Goal: Check status: Check status

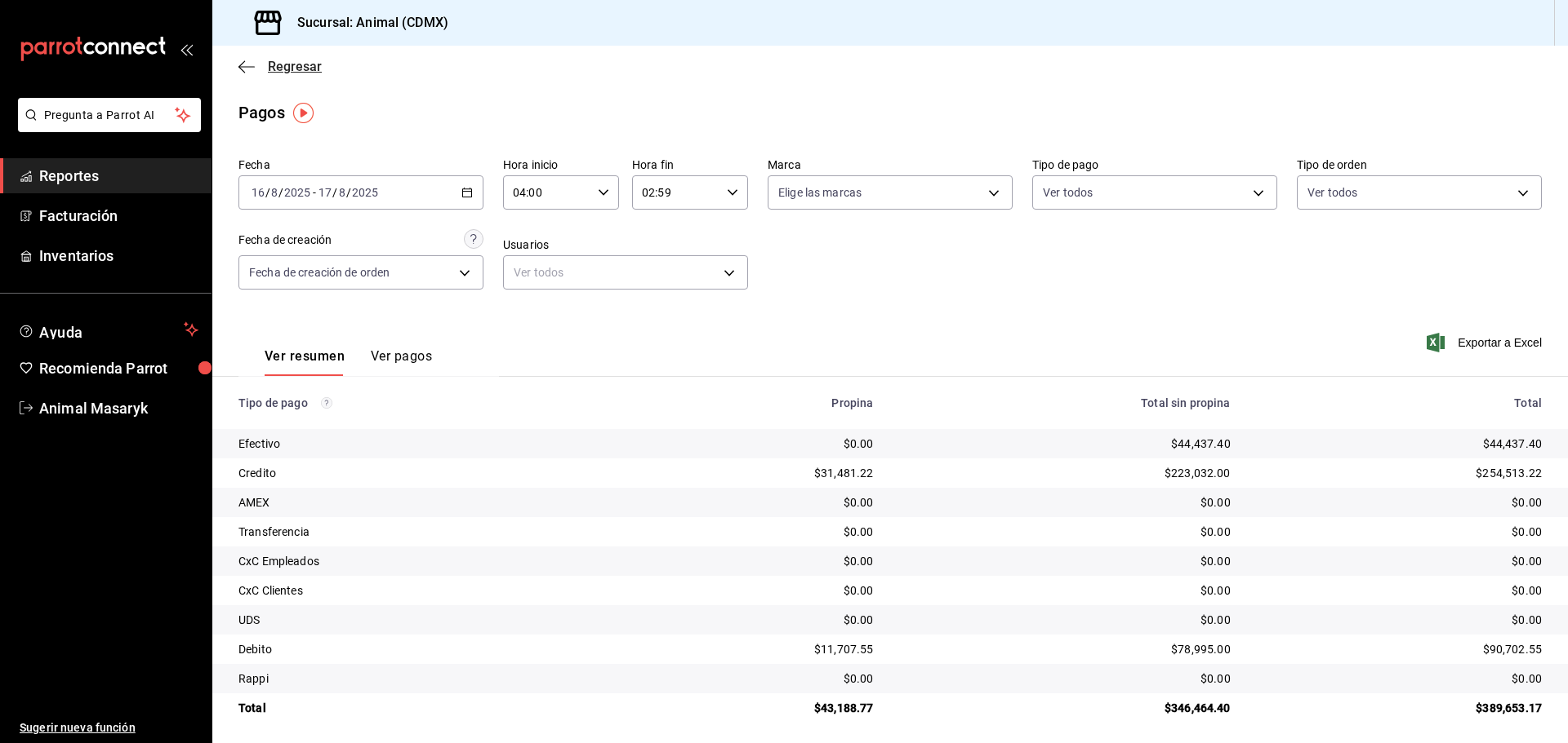
click at [246, 65] on icon "button" at bounding box center [247, 66] width 16 height 14
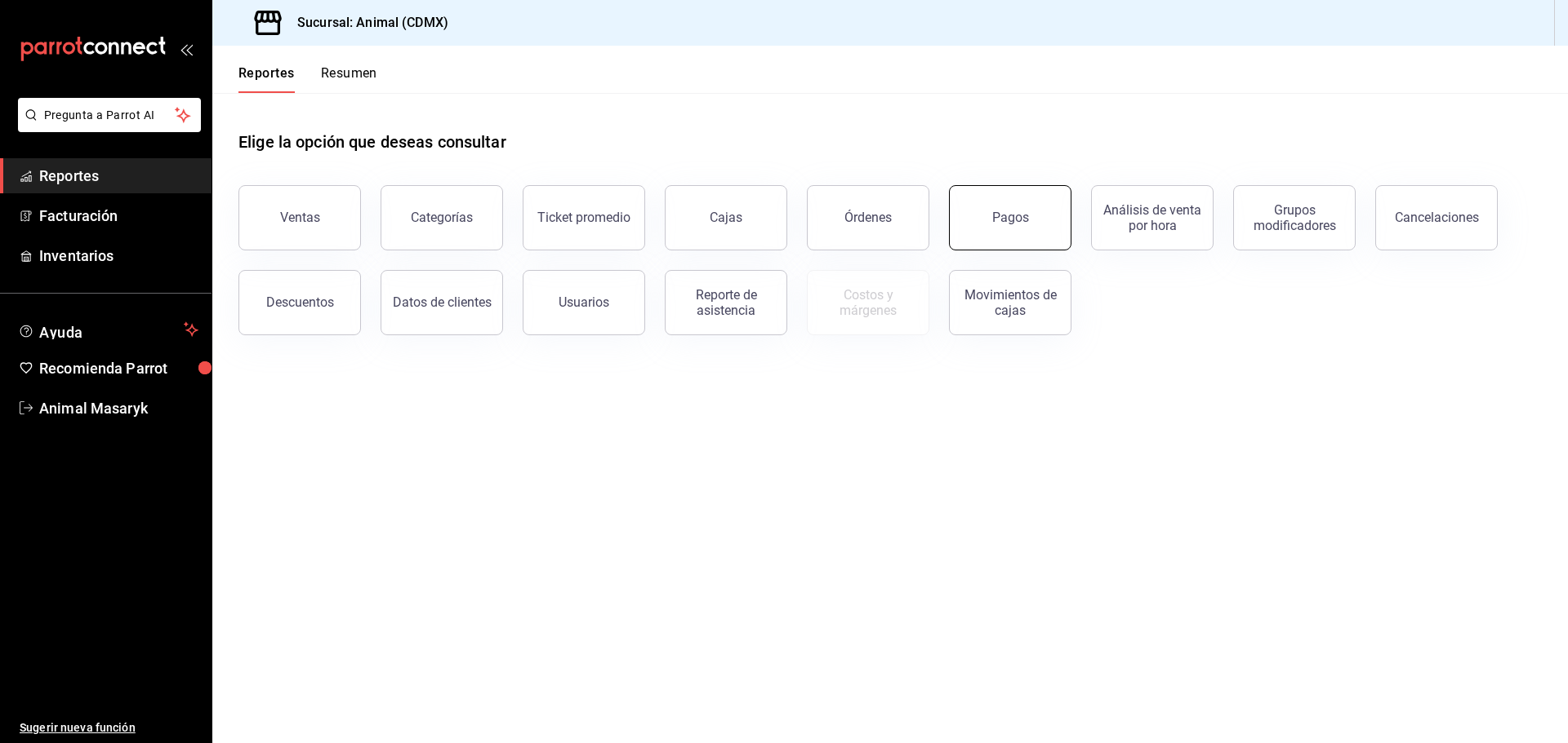
click at [992, 218] on button "Pagos" at bounding box center [1010, 218] width 122 height 65
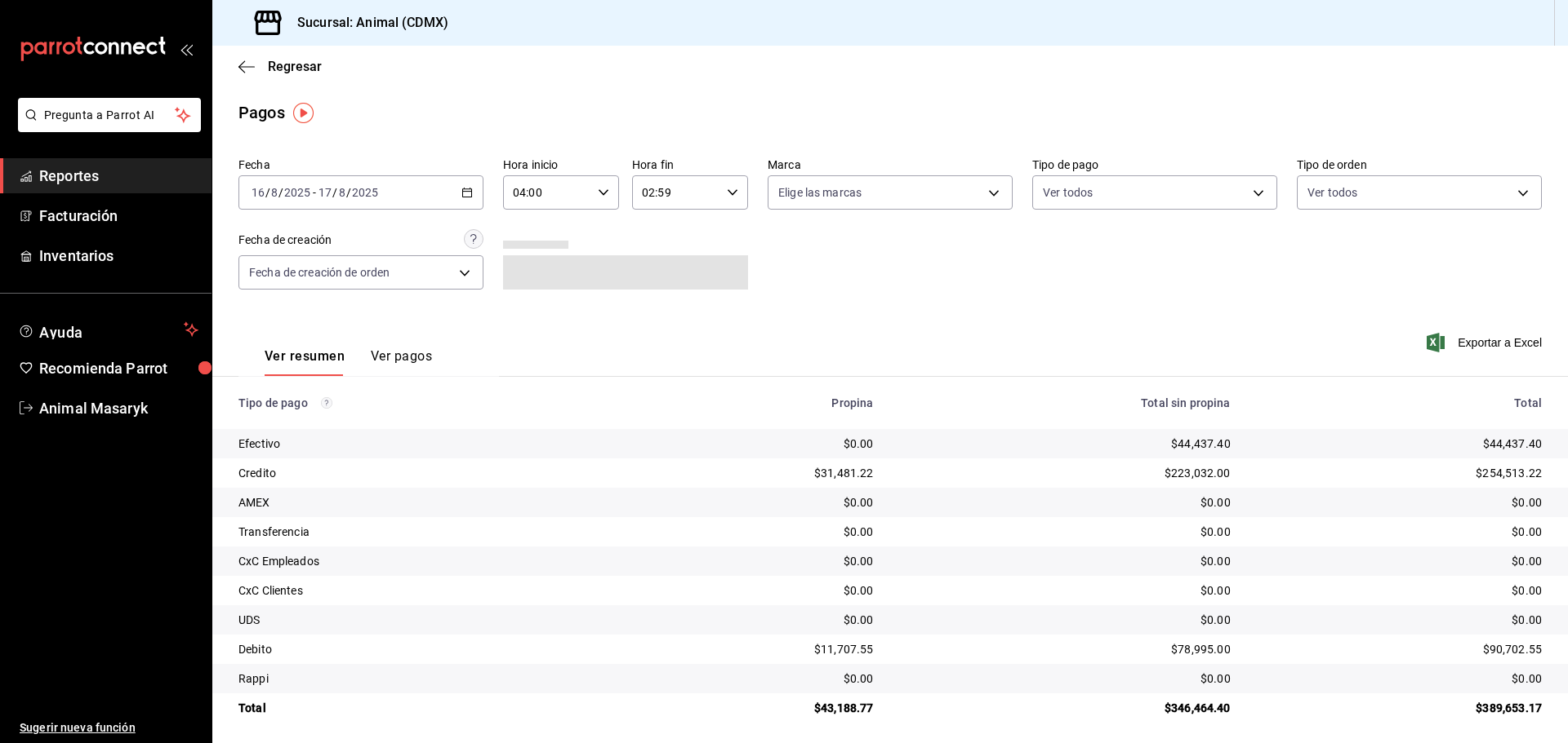
click at [459, 199] on div "2025-08-16 16 / 8 / 2025 - 2025-08-17 17 / 8 / 2025" at bounding box center [361, 193] width 245 height 34
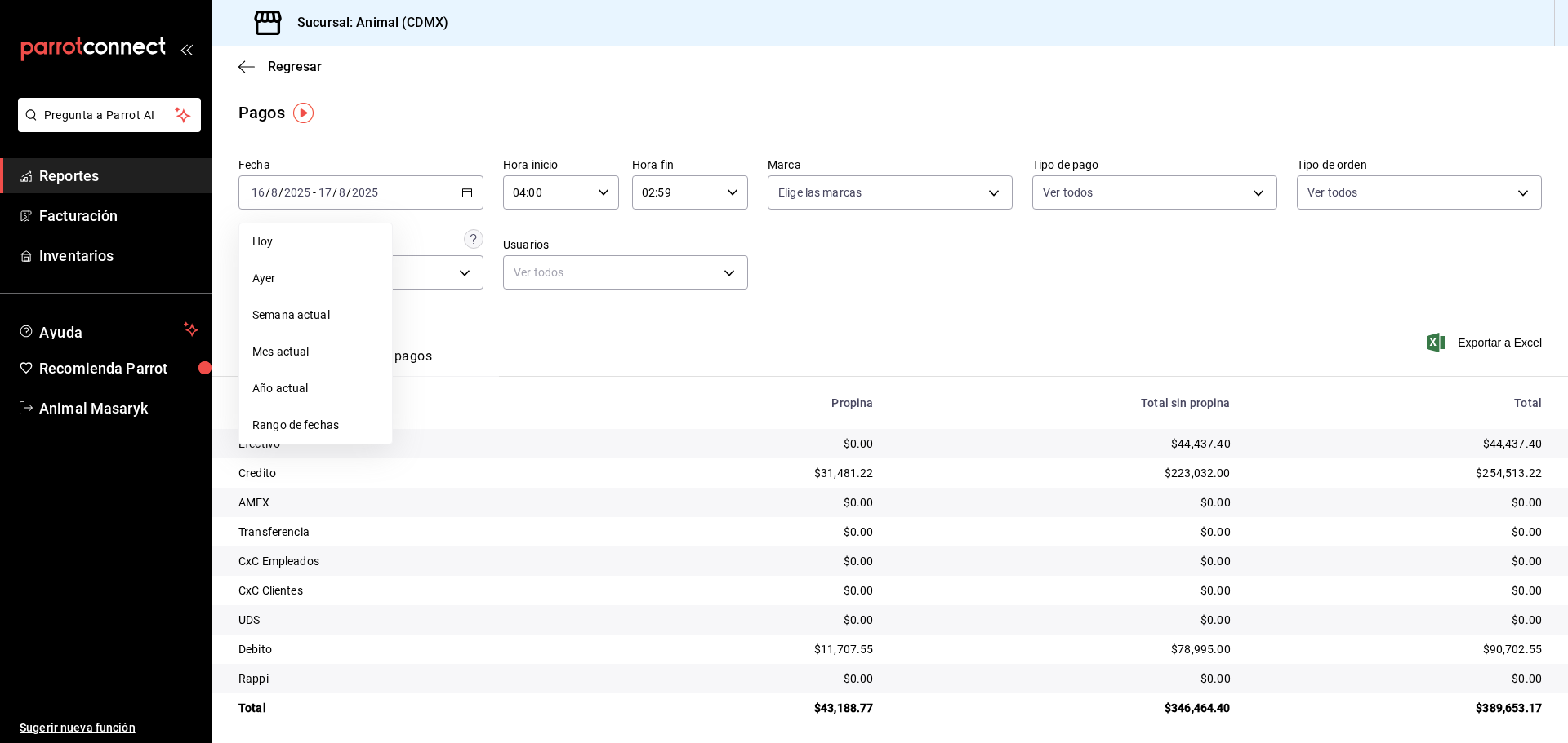
click at [325, 417] on span "Rango de fechas" at bounding box center [315, 426] width 126 height 17
click at [429, 413] on abbr "18" at bounding box center [426, 409] width 11 height 11
click at [822, 333] on div "Ver resumen Ver pagos Exportar a Excel" at bounding box center [890, 352] width 1355 height 87
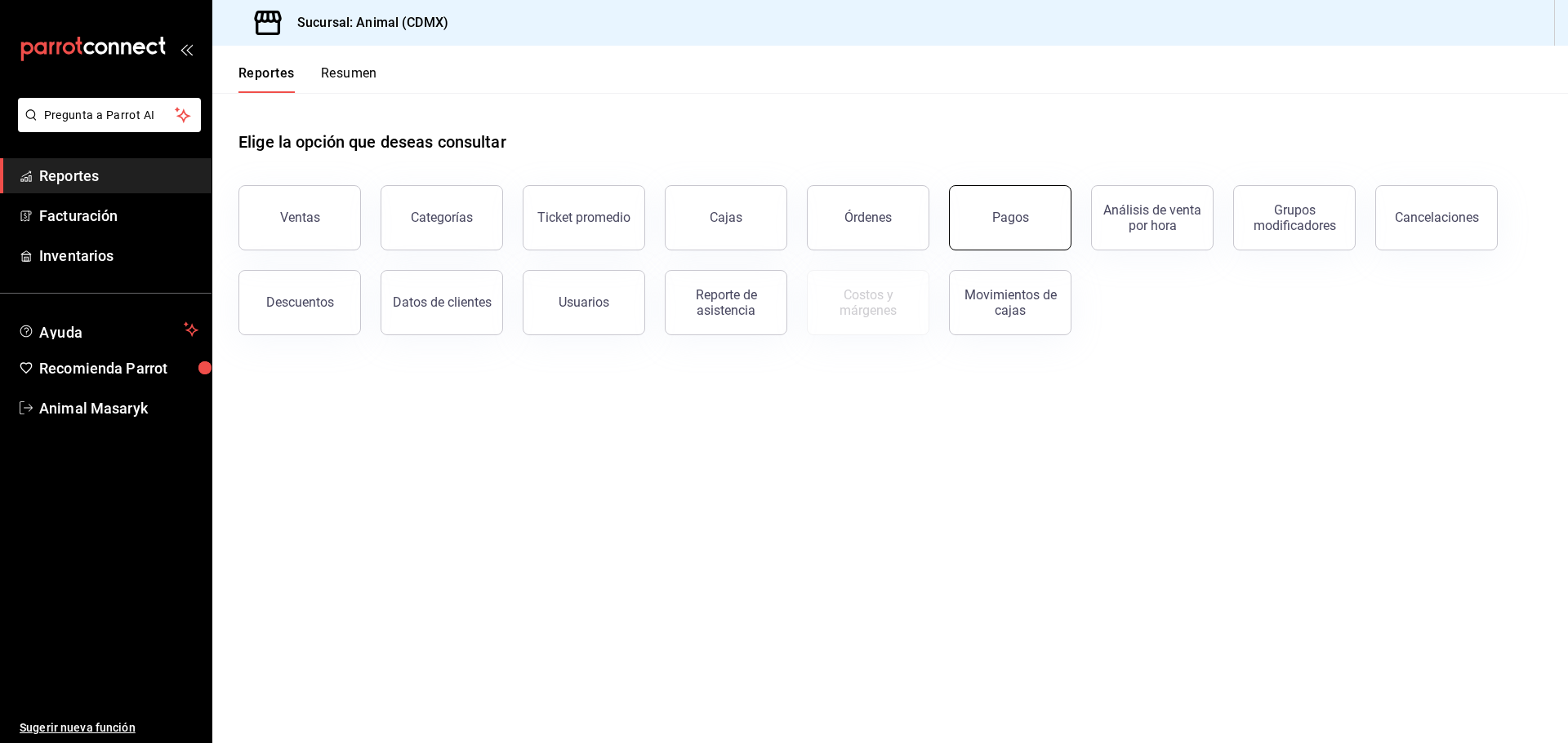
click at [987, 214] on button "Pagos" at bounding box center [1010, 218] width 122 height 65
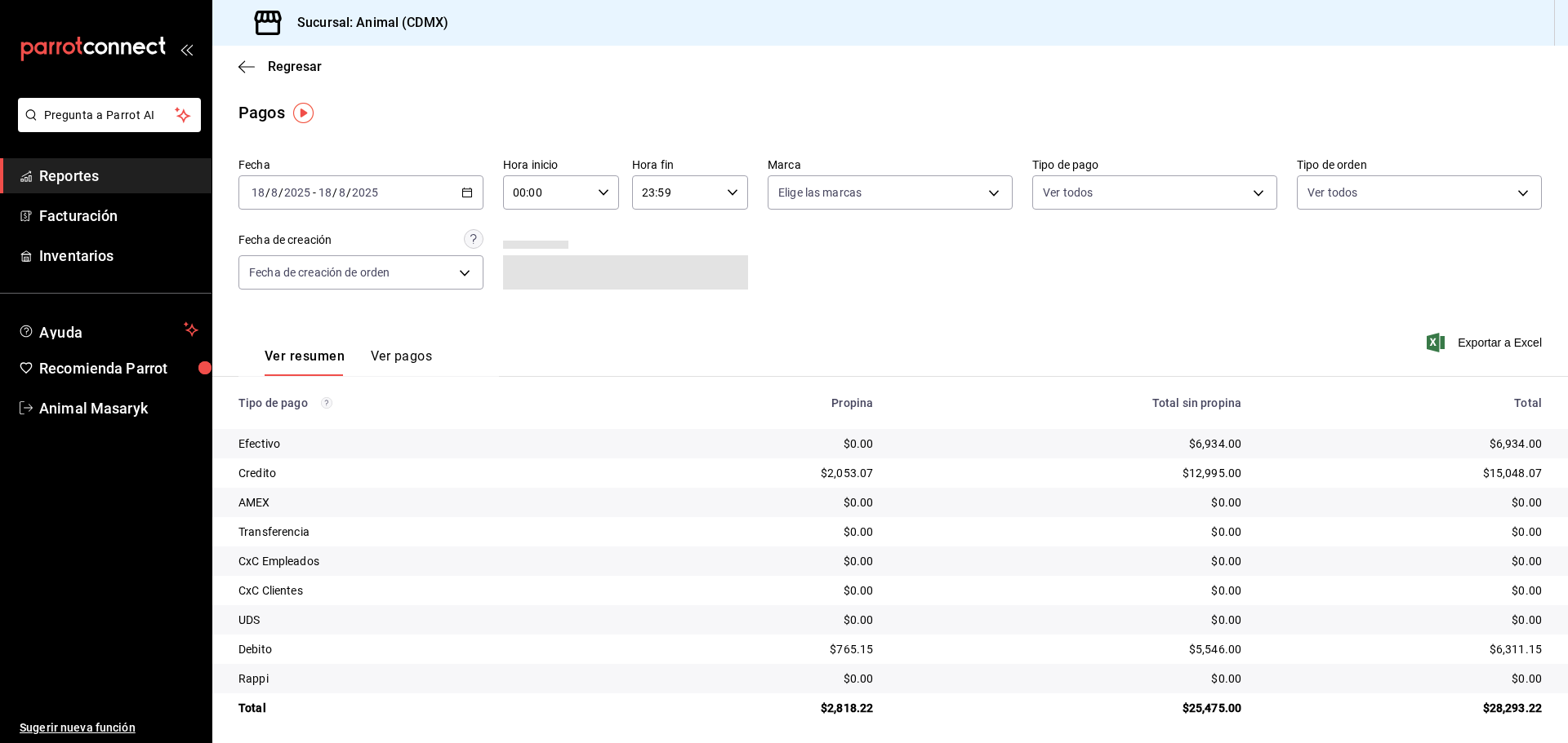
click at [587, 194] on input "00:00" at bounding box center [547, 193] width 88 height 32
click at [526, 216] on button "04" at bounding box center [529, 227] width 52 height 32
type input "04:00"
drag, startPoint x: 831, startPoint y: 277, endPoint x: 847, endPoint y: 276, distance: 16.0
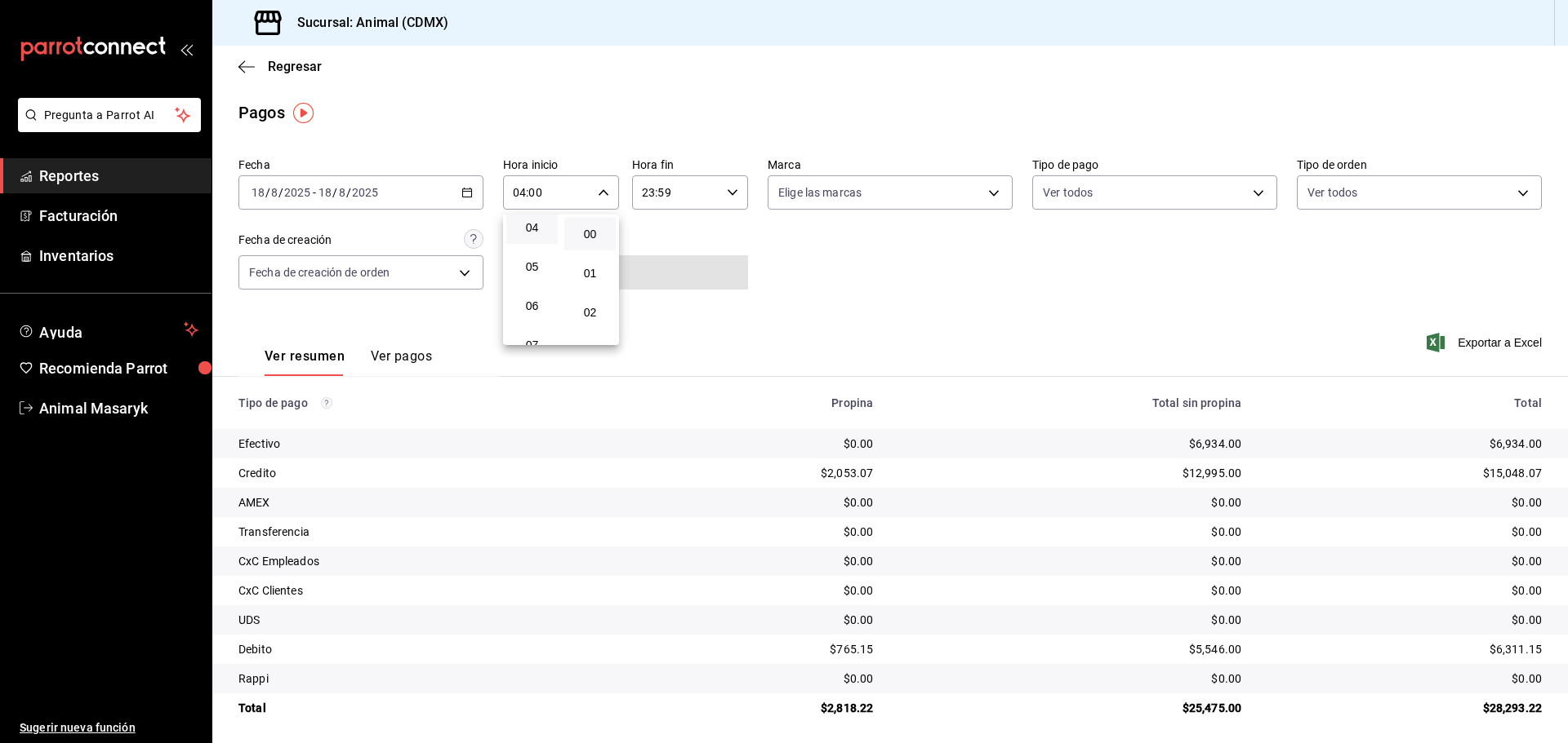
click at [846, 277] on div at bounding box center [784, 372] width 1568 height 743
click at [894, 198] on body "Pregunta a Parrot AI Reportes Facturación Inventarios Ayuda Recomienda Parrot A…" at bounding box center [784, 372] width 1568 height 743
drag, startPoint x: 895, startPoint y: 248, endPoint x: 1020, endPoint y: 271, distance: 127.1
click at [895, 249] on li "Ver todas" at bounding box center [884, 254] width 241 height 48
type input "cb0f6aec-1481-4e37-861c-bab9b3a65b14"
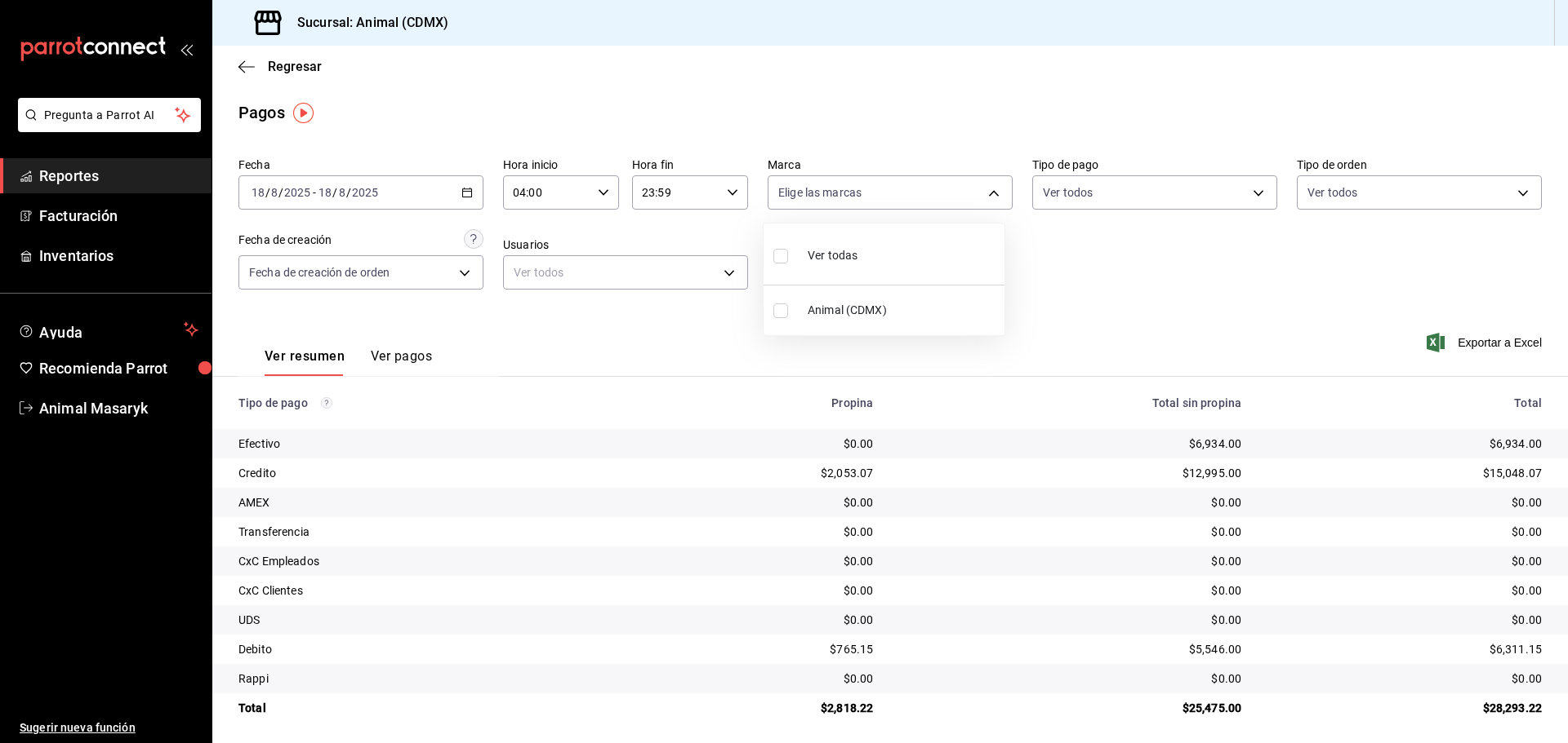
checkbox input "true"
drag, startPoint x: 1089, startPoint y: 275, endPoint x: 1097, endPoint y: 258, distance: 18.8
click at [1090, 274] on div at bounding box center [784, 372] width 1568 height 743
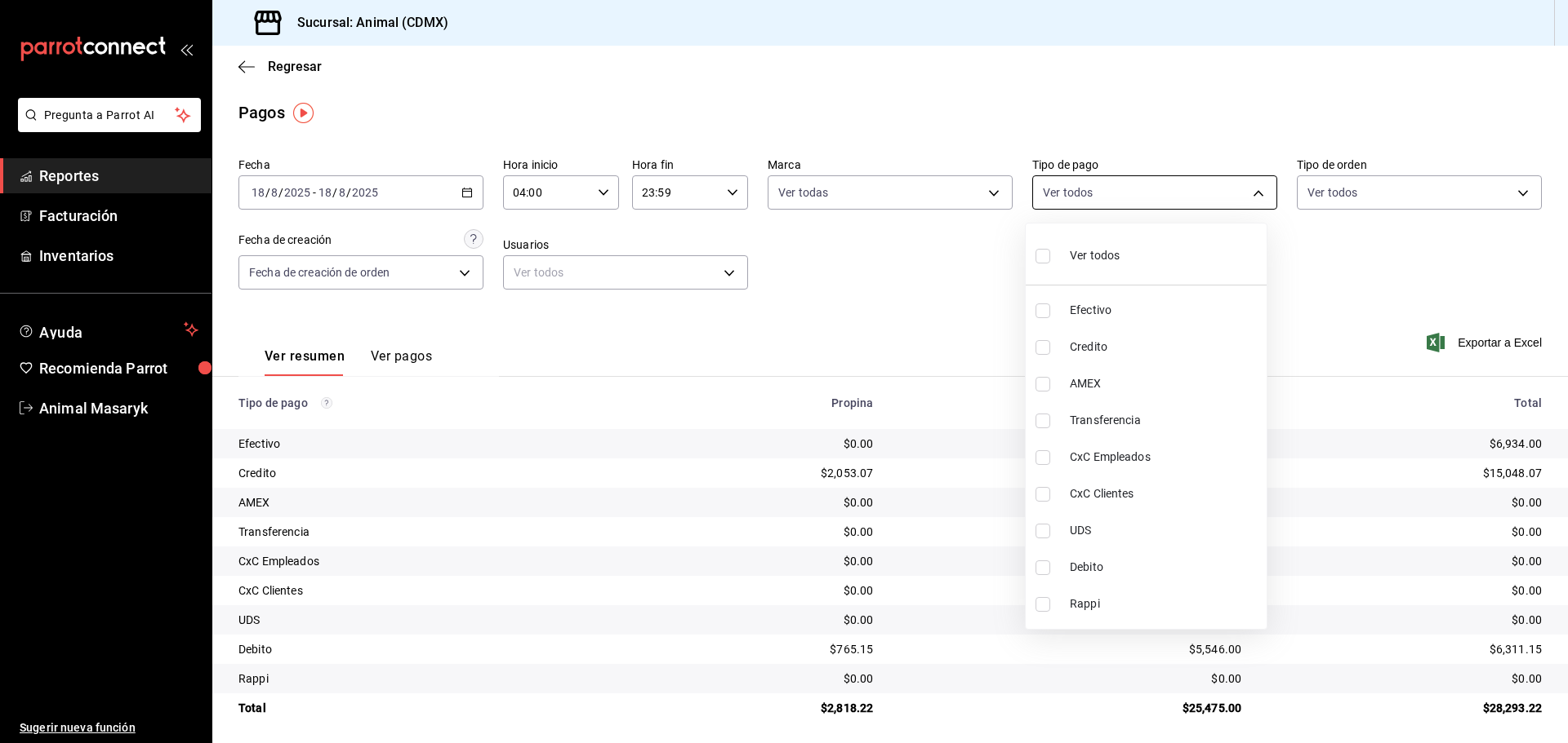
click at [1113, 193] on body "Pregunta a Parrot AI Reportes Facturación Inventarios Ayuda Recomienda Parrot A…" at bounding box center [784, 372] width 1568 height 743
click at [1100, 251] on span "Ver todos" at bounding box center [1094, 256] width 50 height 17
type input "42f515b5-d78a-4538-9fd6-dd91ca8c9d0d,09d93f3d-83f8-4294-bef9-640bdbafd8e4,c0bfe…"
checkbox input "true"
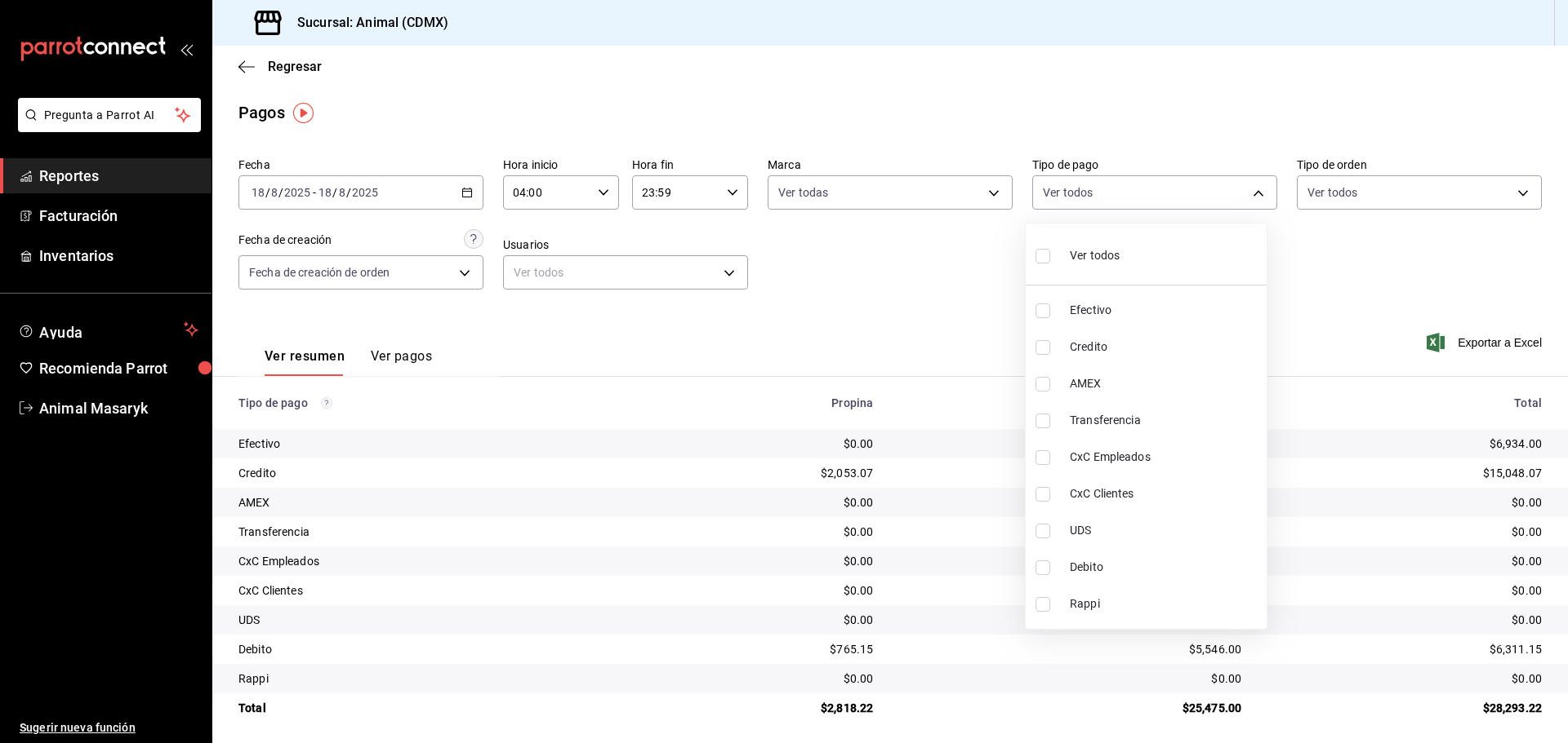
checkbox input "true"
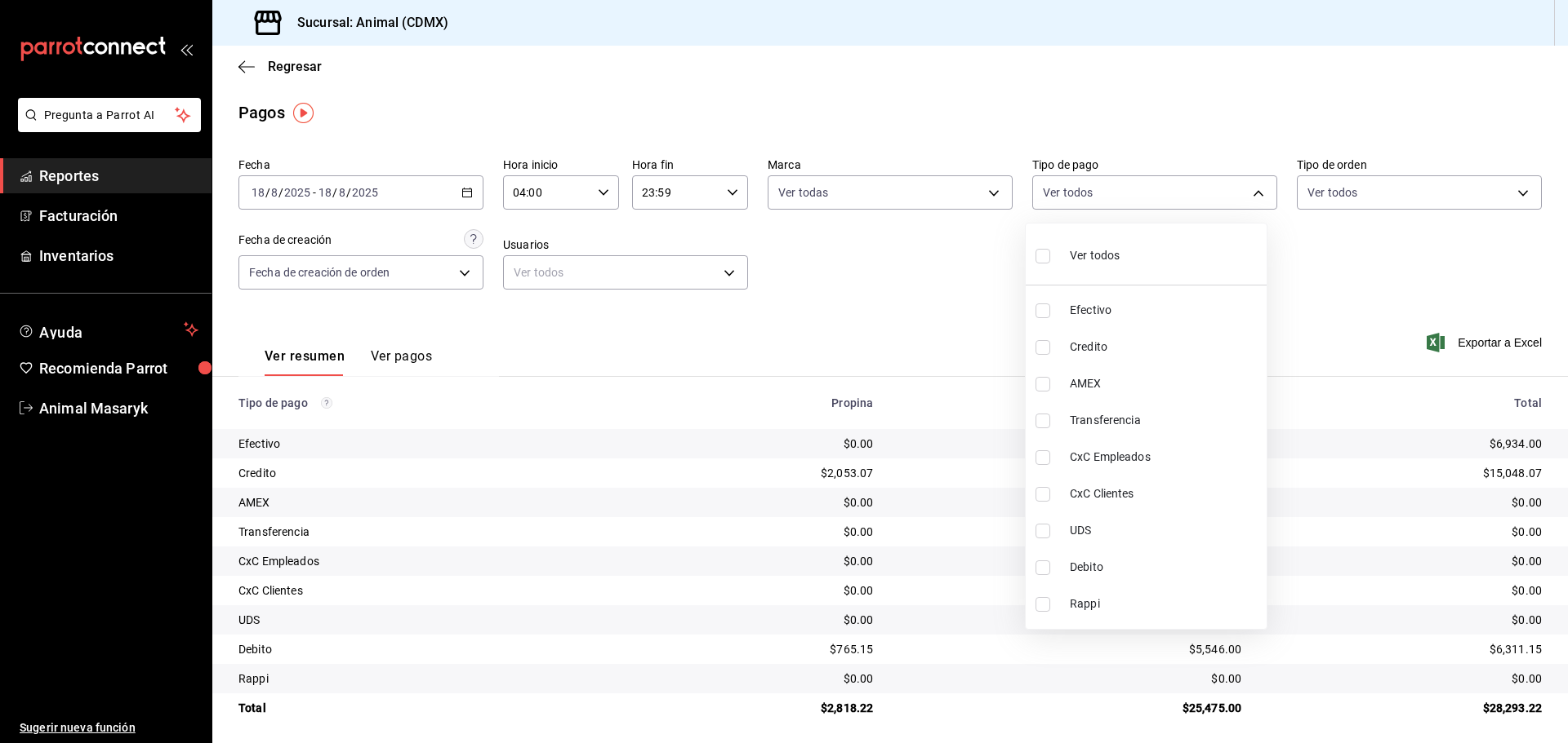
checkbox input "true"
click at [1278, 261] on div at bounding box center [784, 372] width 1568 height 743
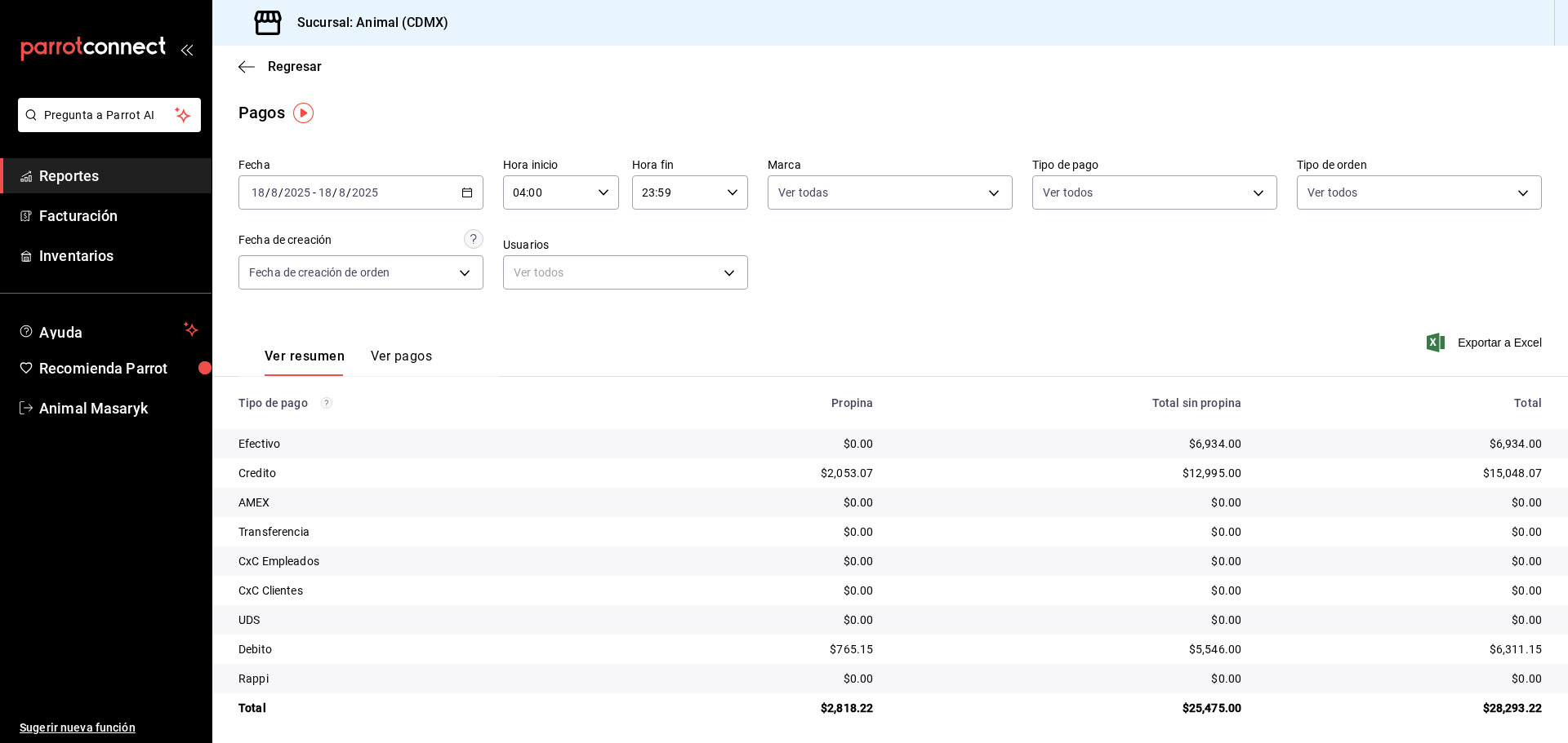
click at [1310, 242] on div "Fecha [DATE] [DATE] - [DATE] [DATE] Hora inicio 04:00 Hora inicio Hora fin 23:5…" at bounding box center [891, 230] width 1303 height 159
click at [1326, 183] on body "Pregunta a Parrot AI Reportes Facturación Inventarios Ayuda Recomienda Parrot A…" at bounding box center [784, 372] width 1568 height 743
click at [1328, 243] on div "Ver todos" at bounding box center [1340, 254] width 84 height 35
type input "ad44a823-99d3-4372-a913-4cf57f2a9ac0,b8ee5ff1-85c8-4a81-aa51-555e6c8ba0c6,EXTER…"
checkbox input "true"
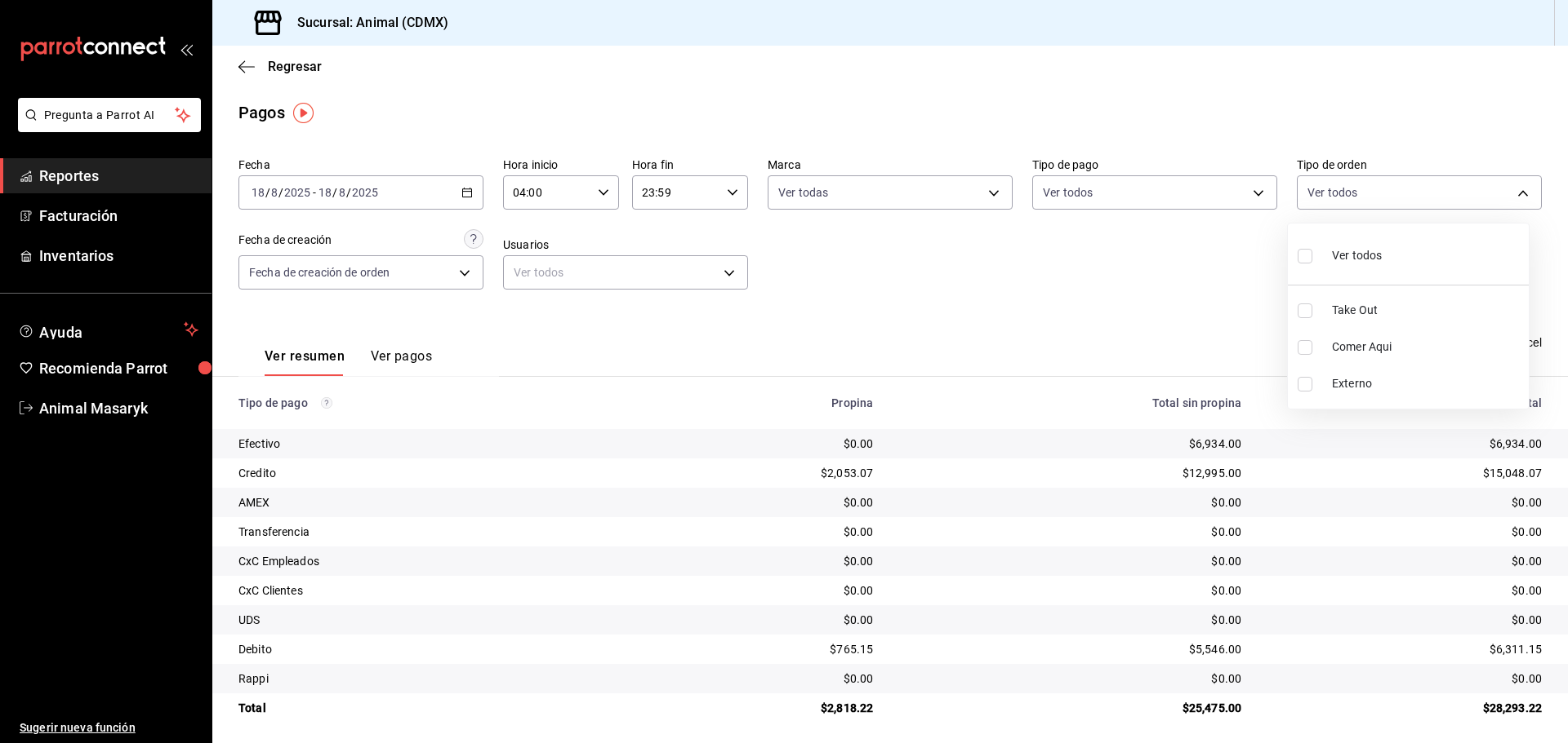
checkbox input "true"
click at [1158, 239] on div at bounding box center [784, 372] width 1568 height 743
